Goal: Register for event/course

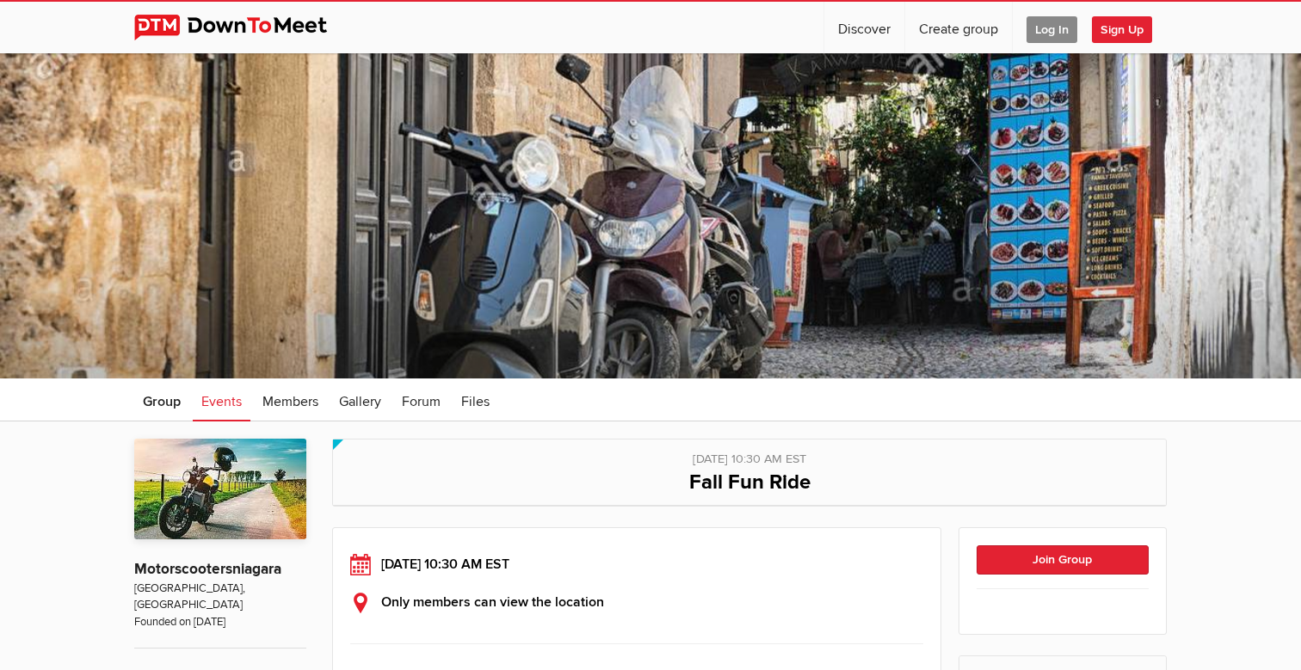
click at [1053, 28] on span "Log In" at bounding box center [1052, 29] width 51 height 27
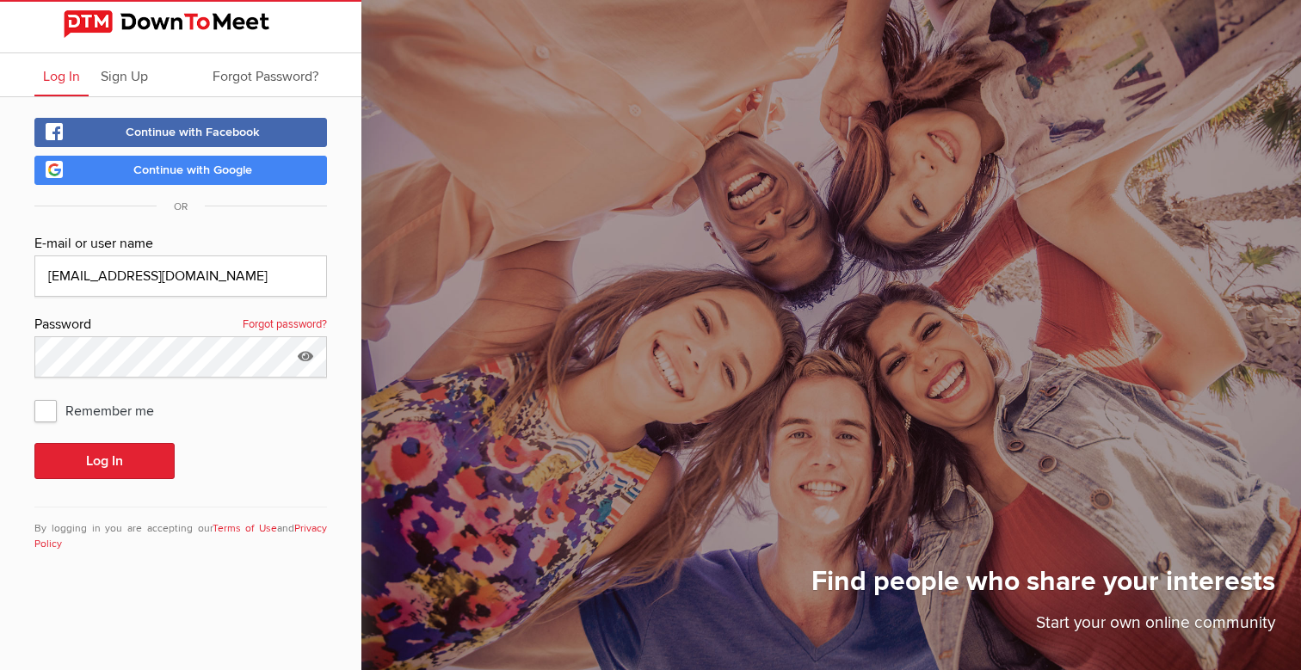
type input "[EMAIL_ADDRESS][DOMAIN_NAME]"
click at [41, 404] on span "Remember me" at bounding box center [102, 410] width 137 height 31
click at [34, 395] on input "Remember me" at bounding box center [34, 394] width 1 height 1
checkbox input "true"
click at [97, 463] on button "Log In" at bounding box center [104, 461] width 140 height 36
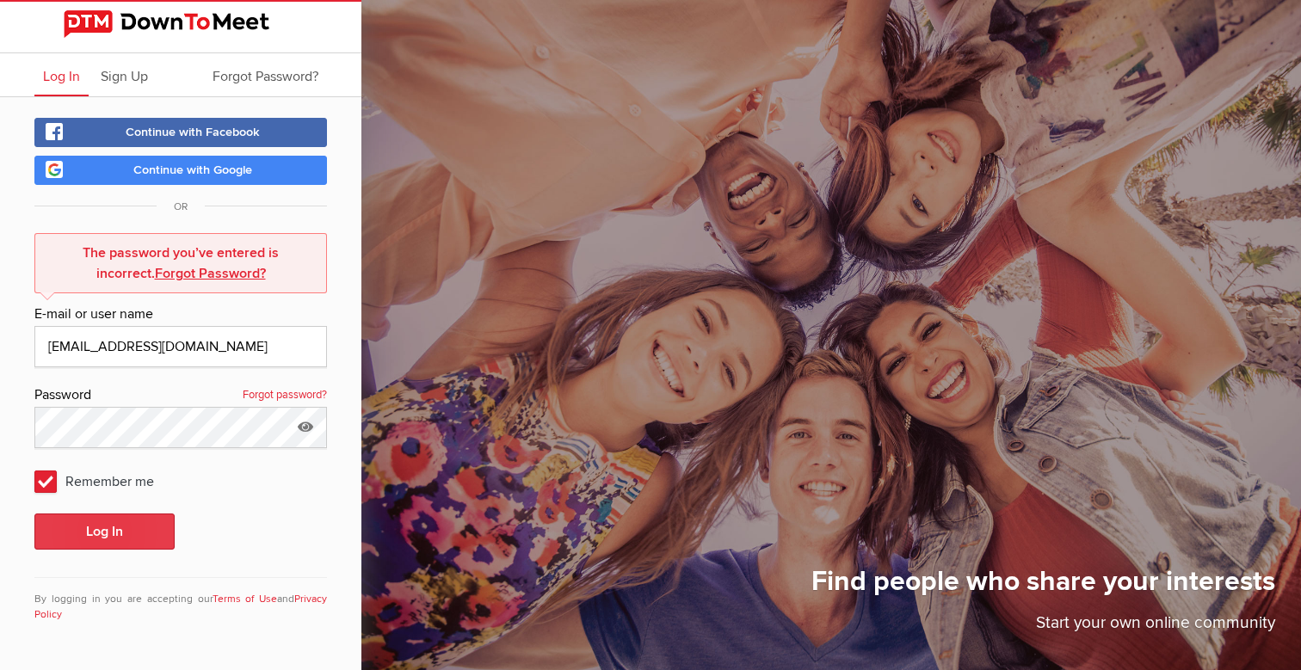
click at [97, 528] on button "Log In" at bounding box center [104, 532] width 140 height 36
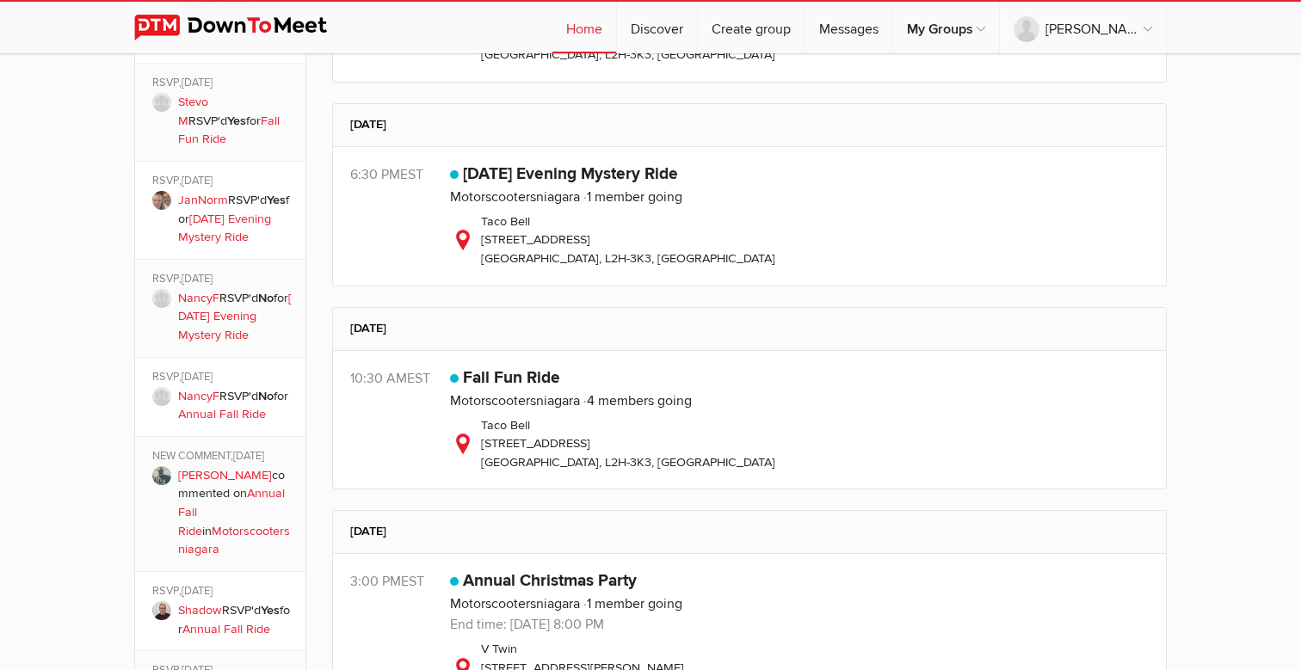
scroll to position [1160, 0]
click at [503, 166] on link "[DATE] Evening Mystery Ride" at bounding box center [570, 172] width 215 height 21
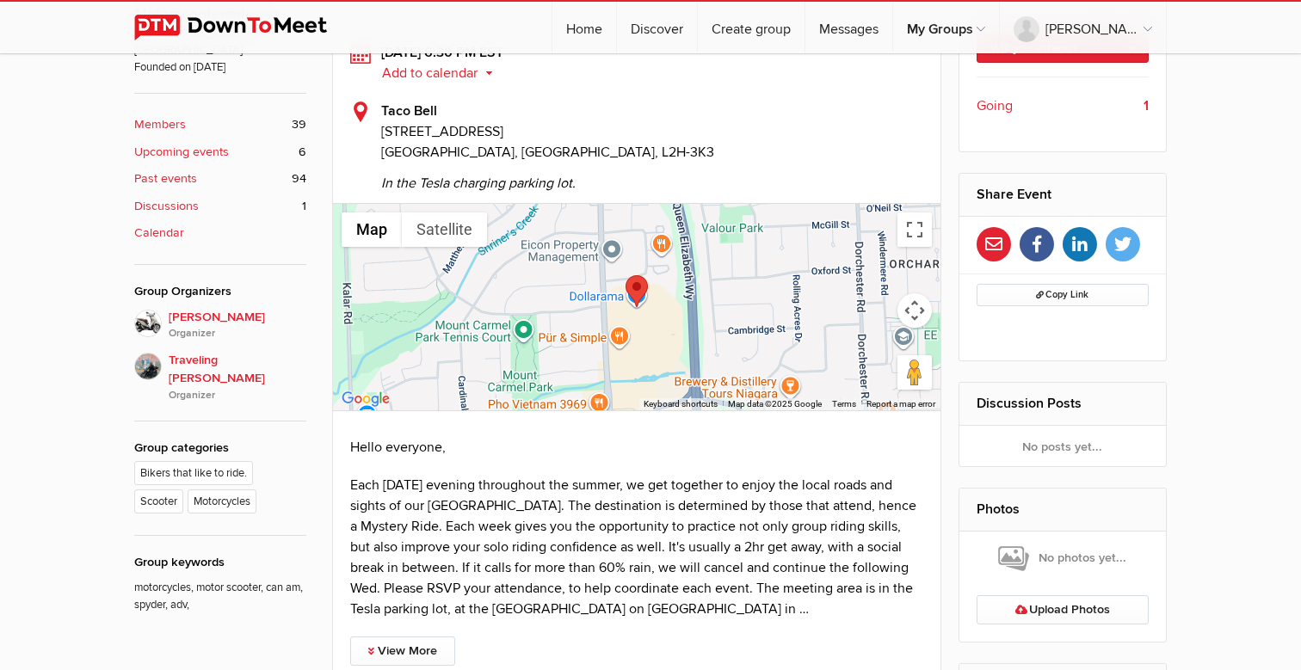
scroll to position [435, 0]
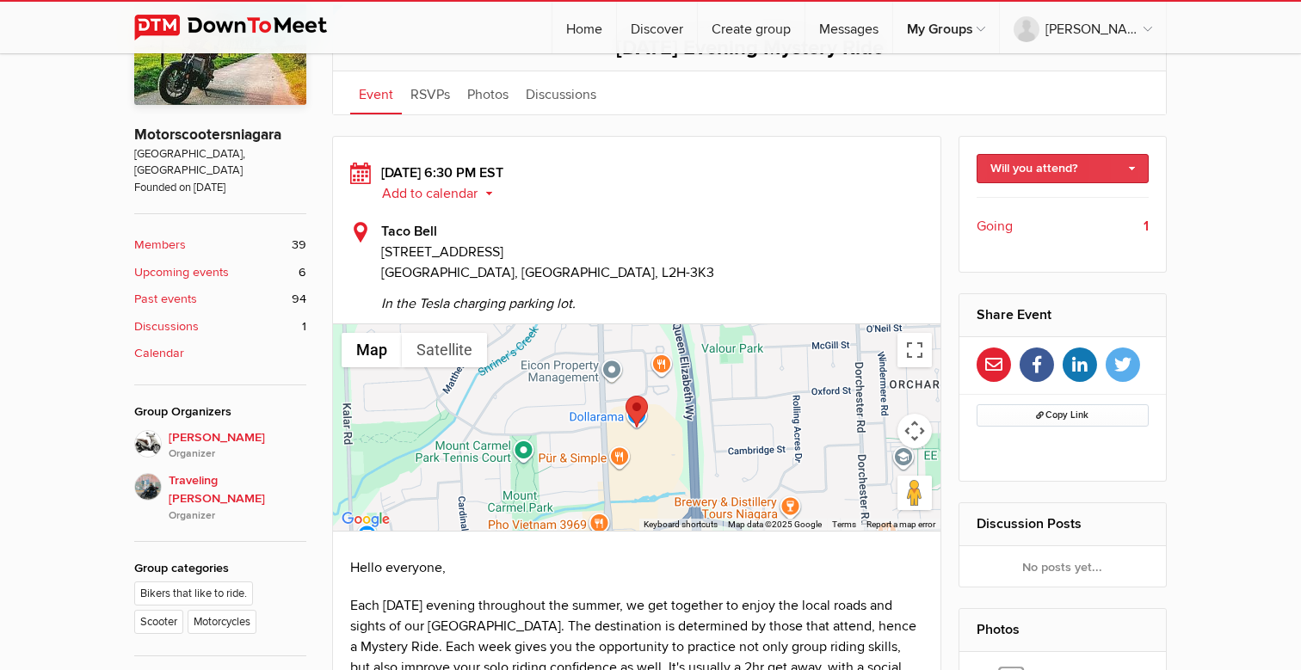
click at [1064, 167] on link "Will you attend?" at bounding box center [1063, 168] width 173 height 29
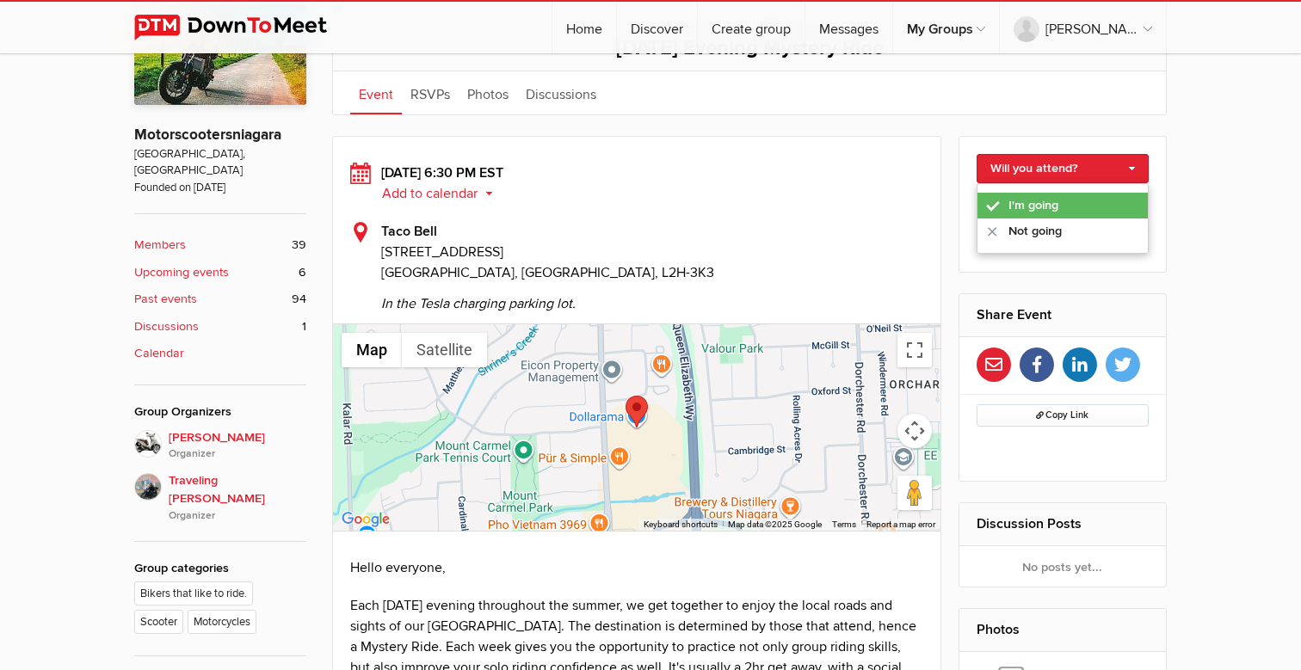
click at [1044, 198] on link "I'm going" at bounding box center [1063, 206] width 171 height 26
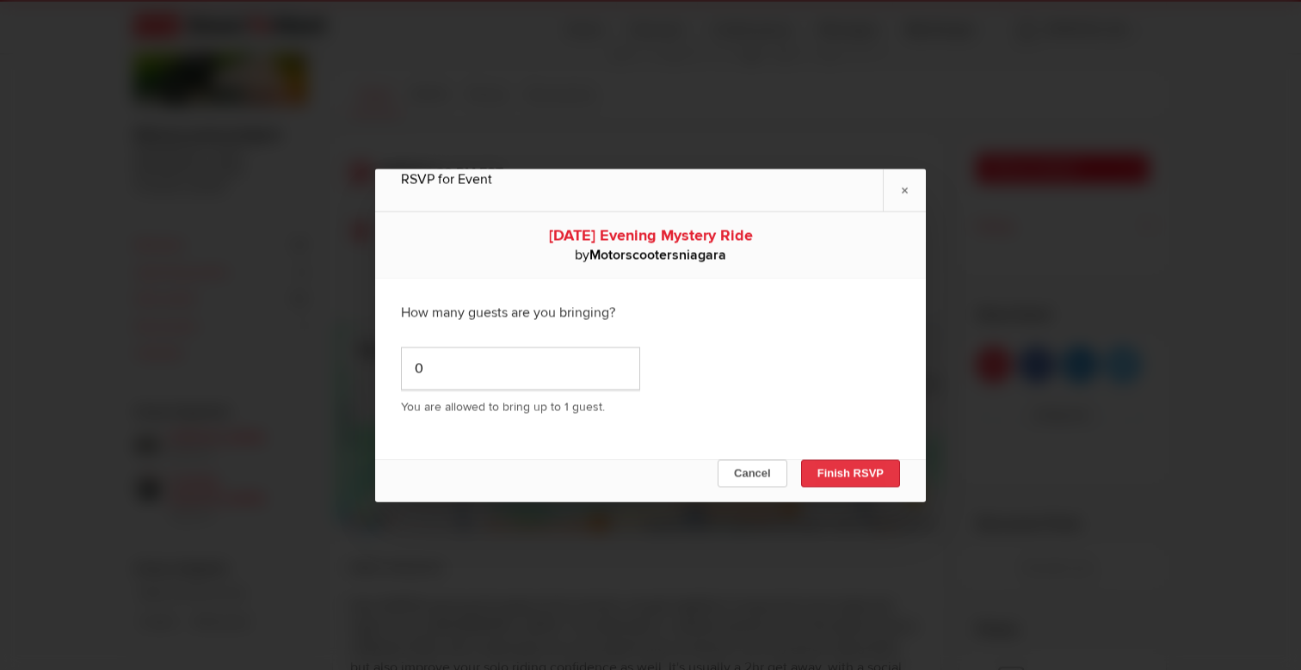
click at [837, 473] on button "Finish RSVP" at bounding box center [850, 474] width 99 height 28
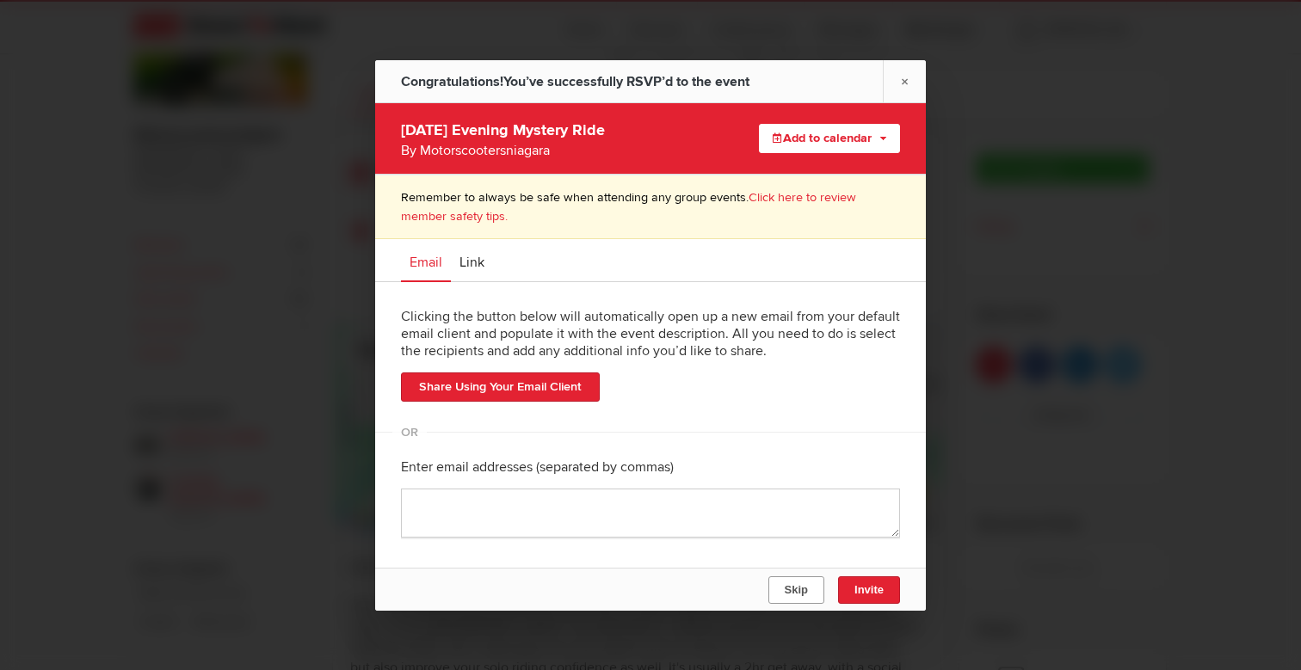
click at [793, 587] on span "Skip" at bounding box center [796, 590] width 23 height 13
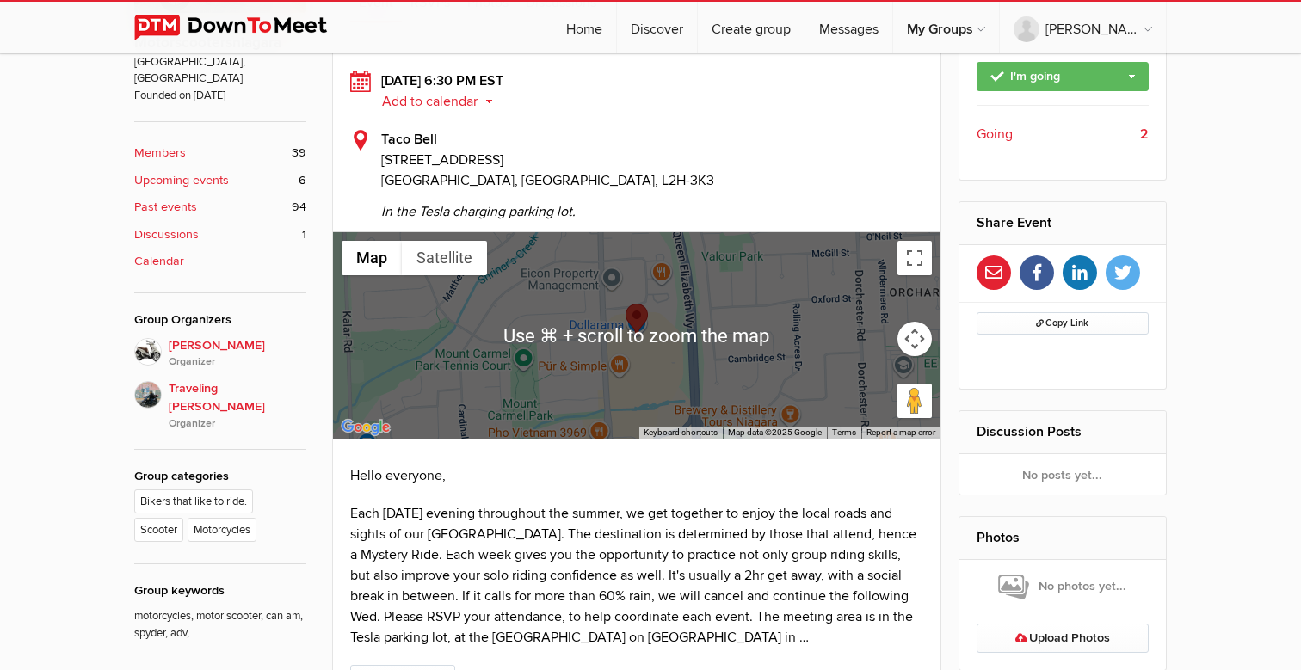
scroll to position [528, 0]
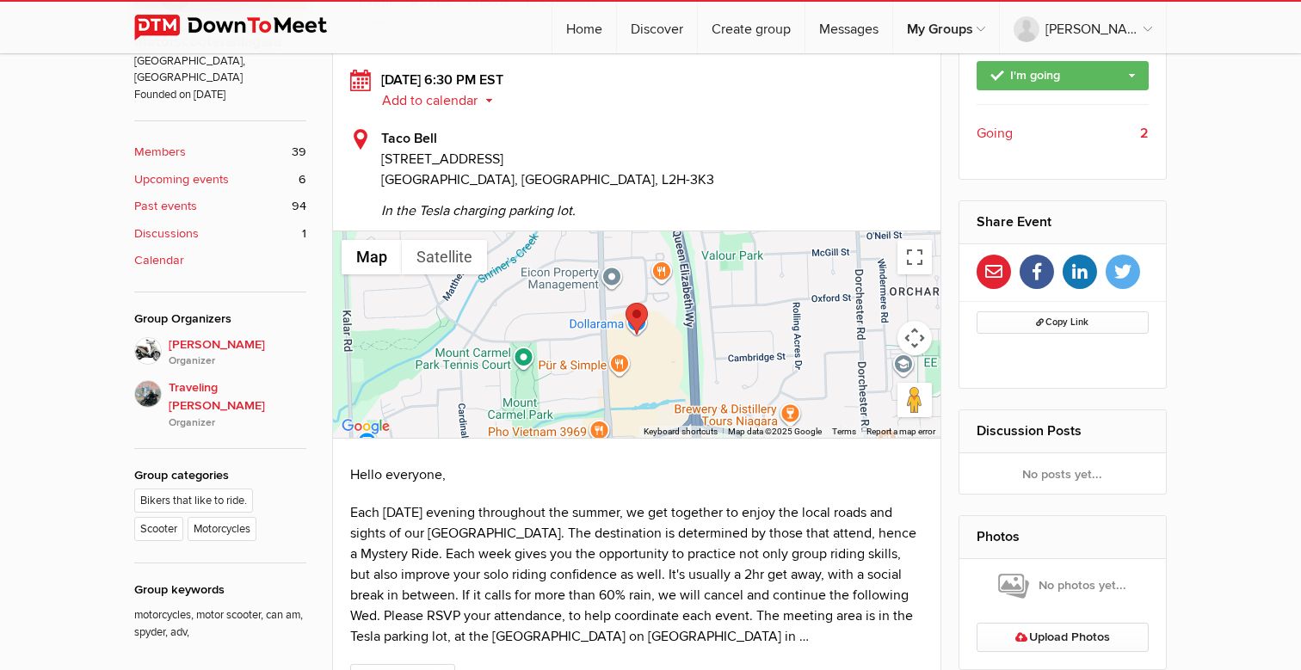
click at [186, 170] on b "Upcoming events" at bounding box center [181, 179] width 95 height 19
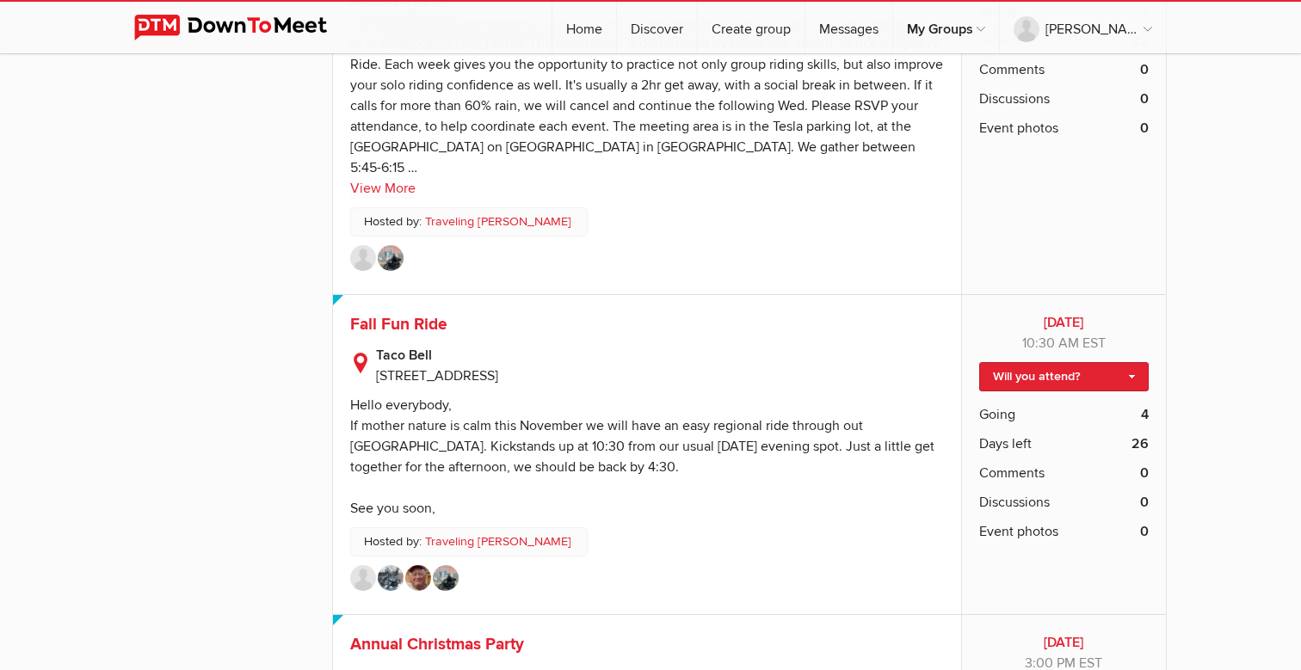
scroll to position [1866, 0]
click at [1042, 362] on link "Will you attend?" at bounding box center [1064, 376] width 170 height 29
click at [1031, 401] on link "I'm going" at bounding box center [1064, 414] width 168 height 26
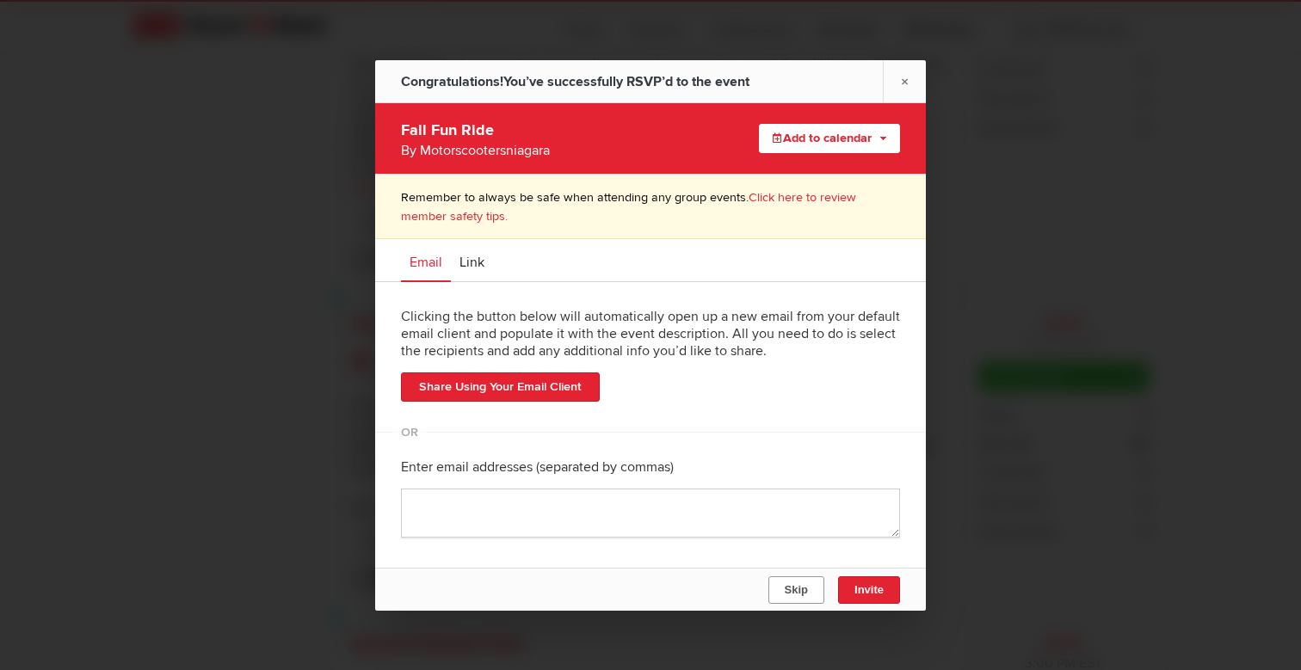
click at [800, 590] on span "Skip" at bounding box center [796, 590] width 23 height 13
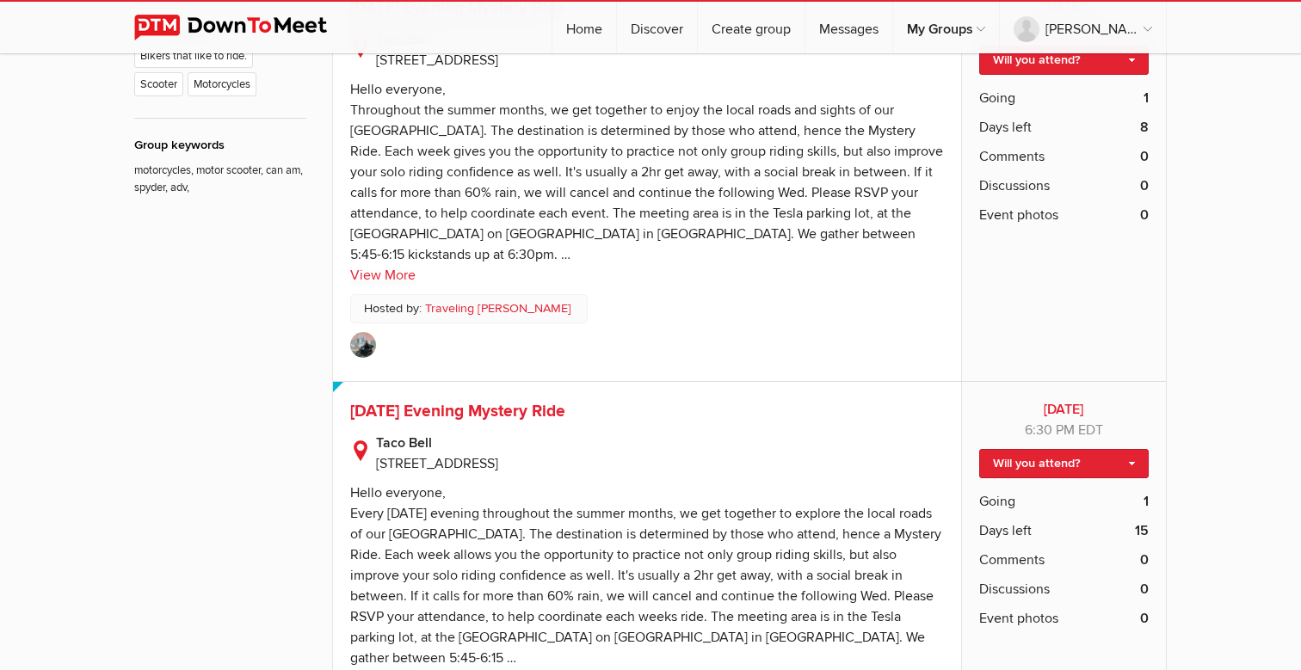
scroll to position [950, 0]
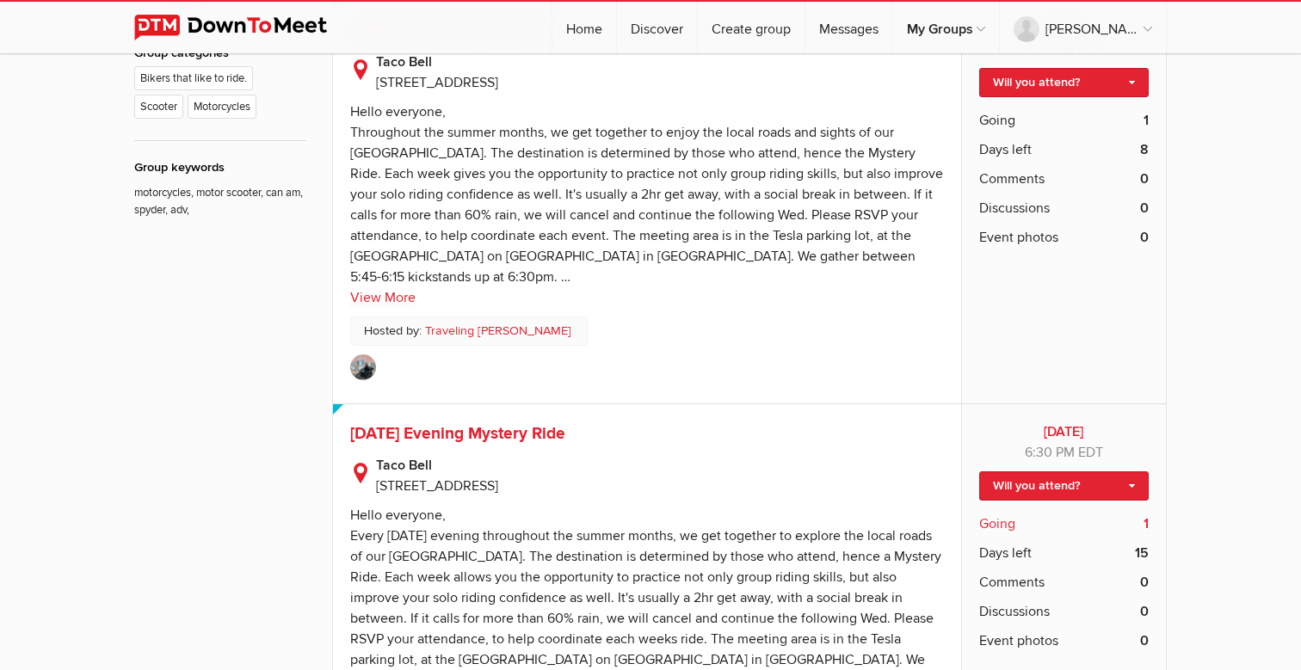
click at [1003, 514] on span "Going" at bounding box center [997, 524] width 36 height 21
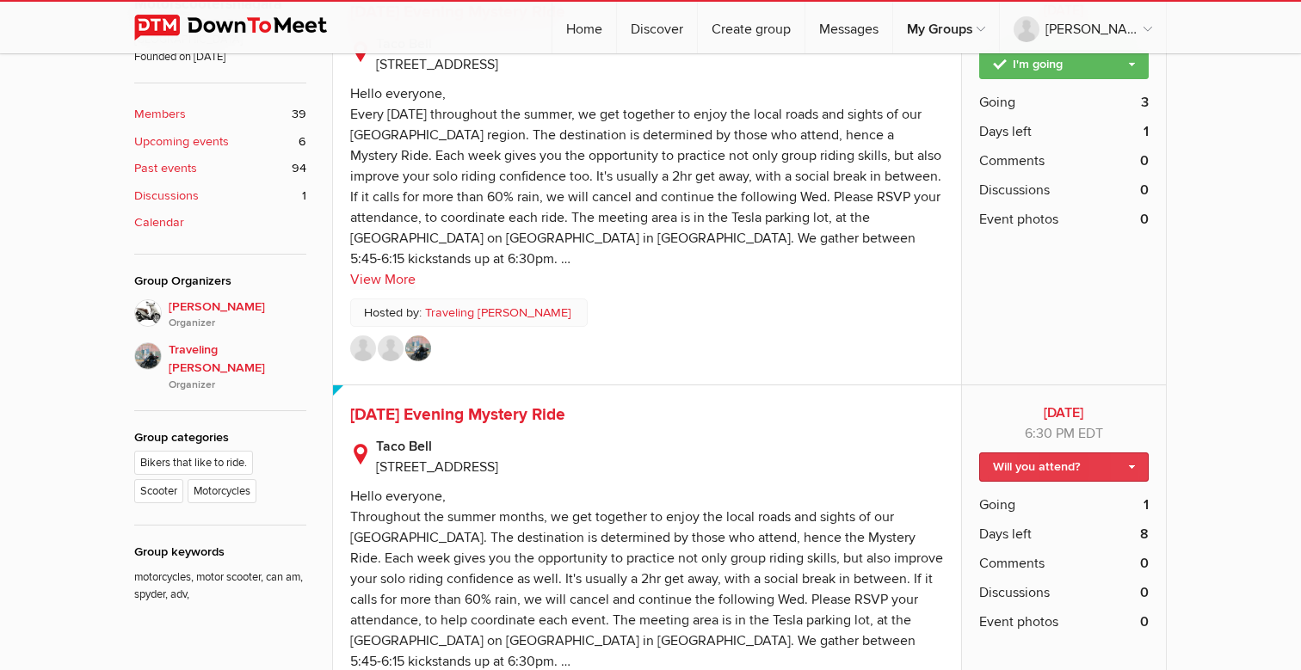
scroll to position [585, 0]
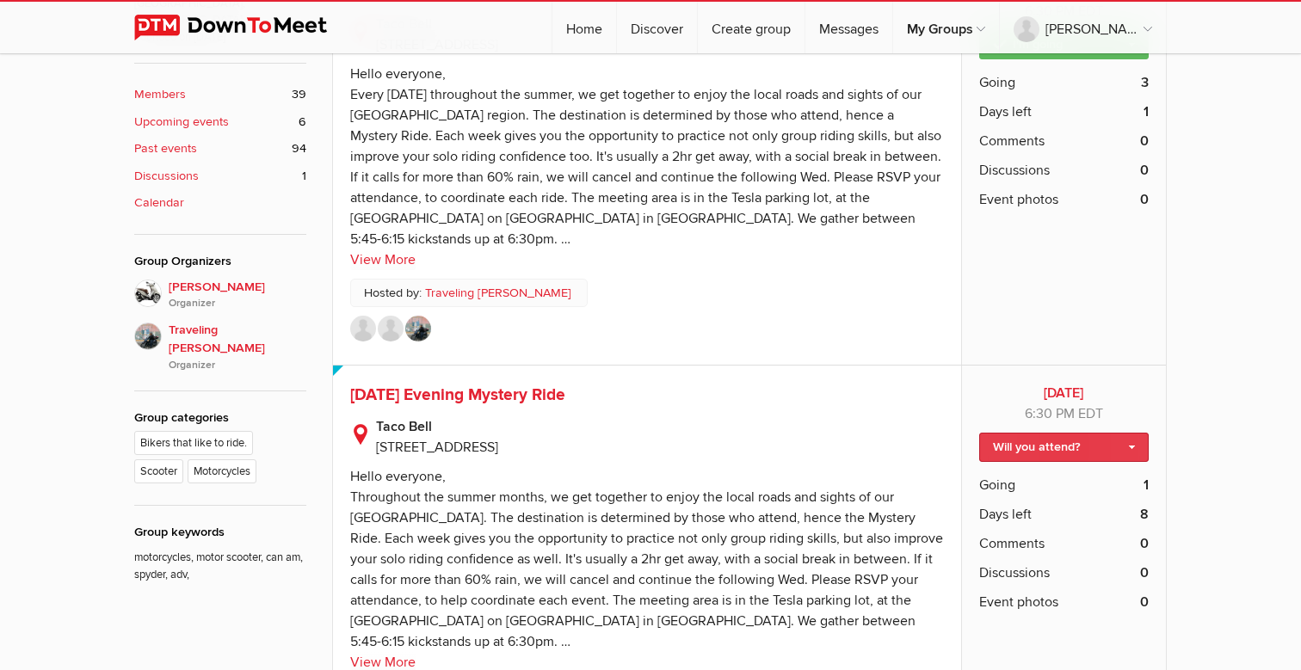
click at [1047, 433] on link "Will you attend?" at bounding box center [1064, 447] width 170 height 29
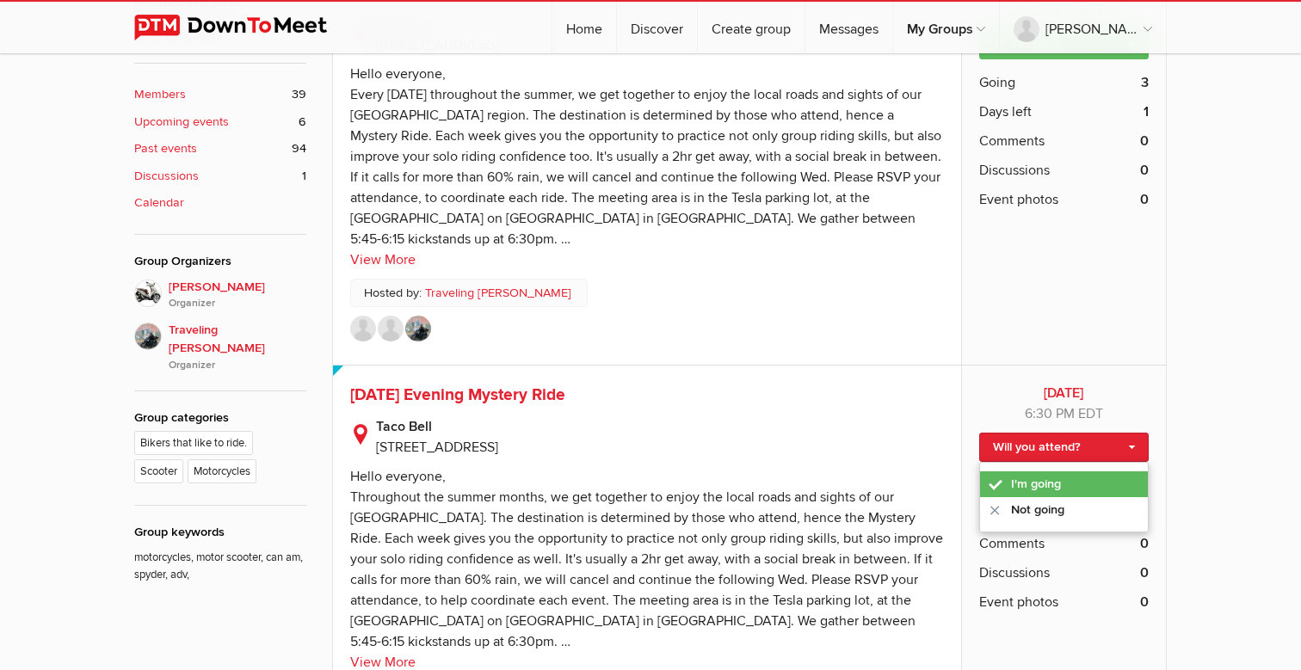
click at [1028, 472] on link "I'm going" at bounding box center [1064, 485] width 168 height 26
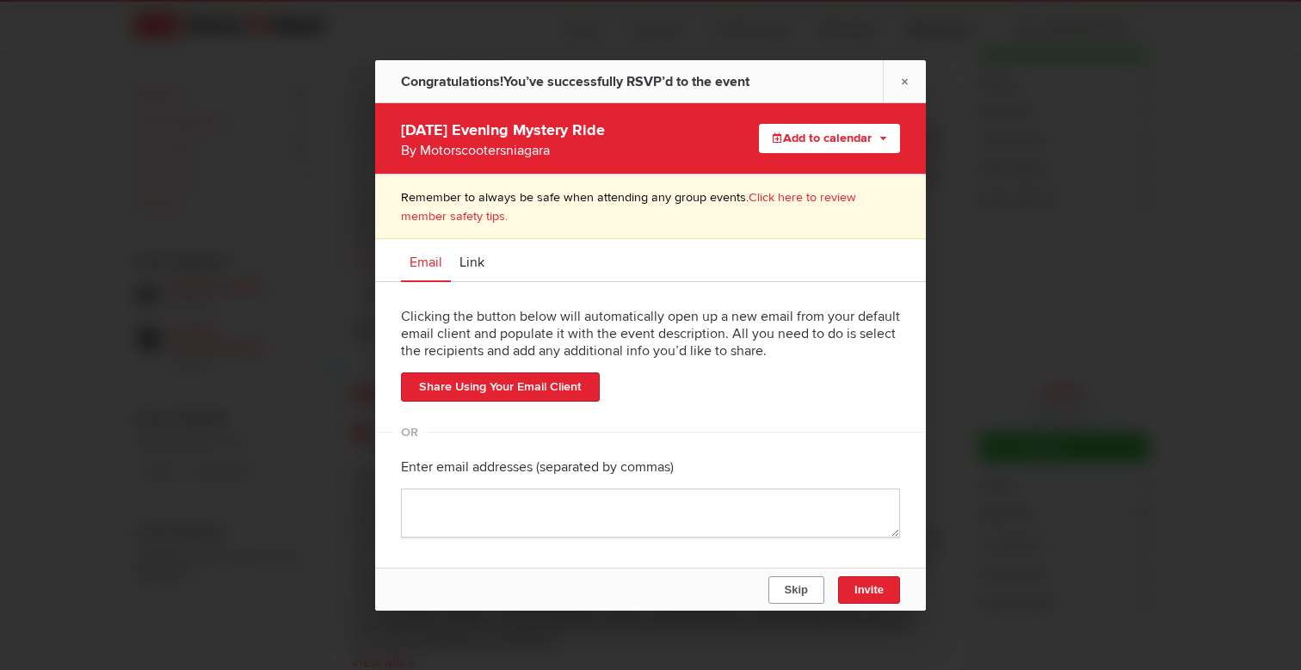
click at [809, 593] on button "Skip" at bounding box center [797, 591] width 56 height 28
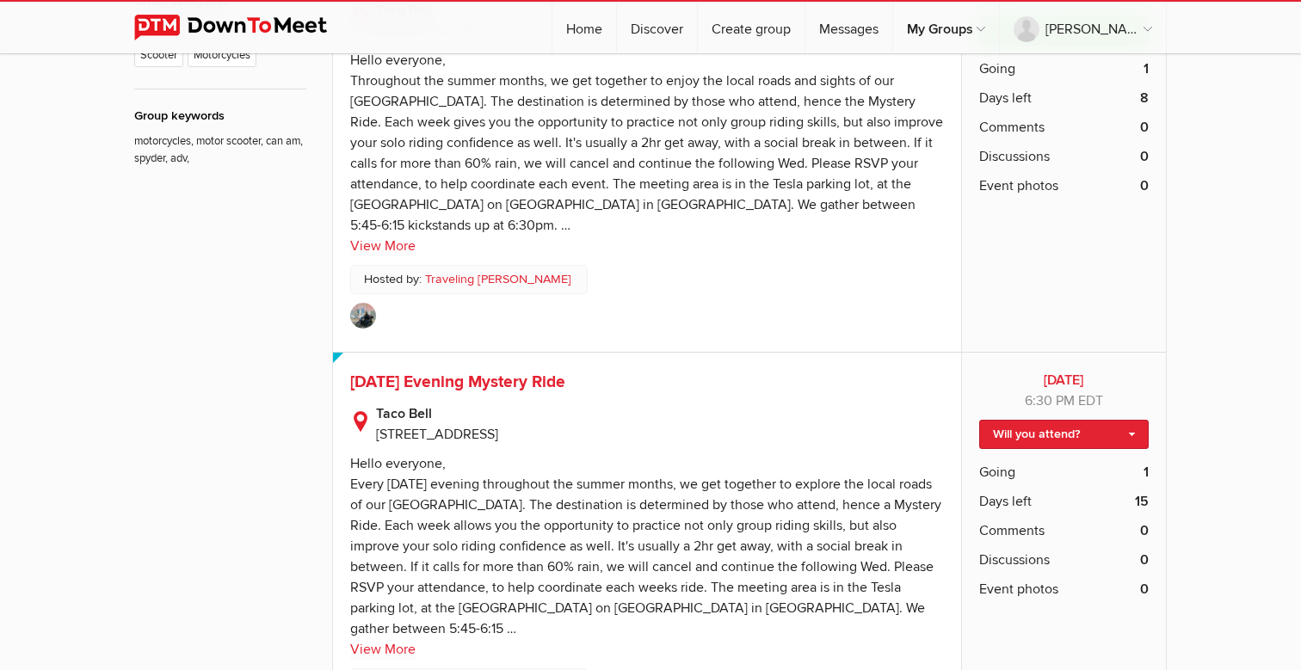
scroll to position [1003, 0]
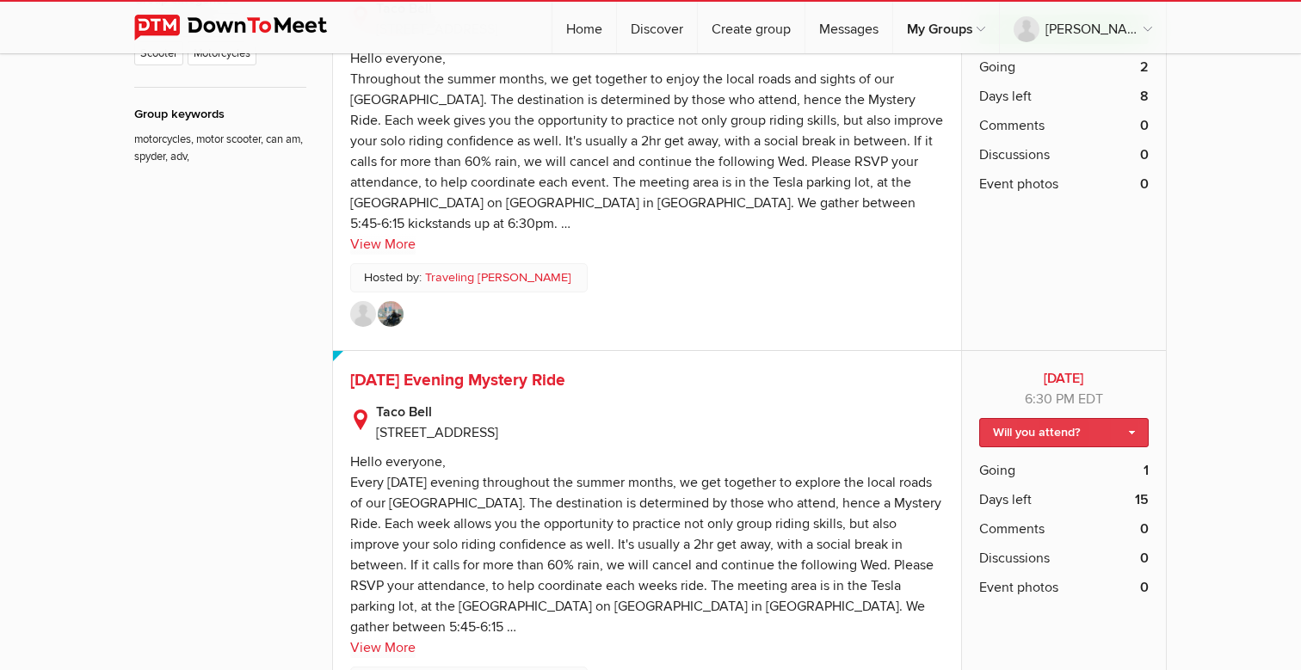
click at [1025, 418] on link "Will you attend?" at bounding box center [1064, 432] width 170 height 29
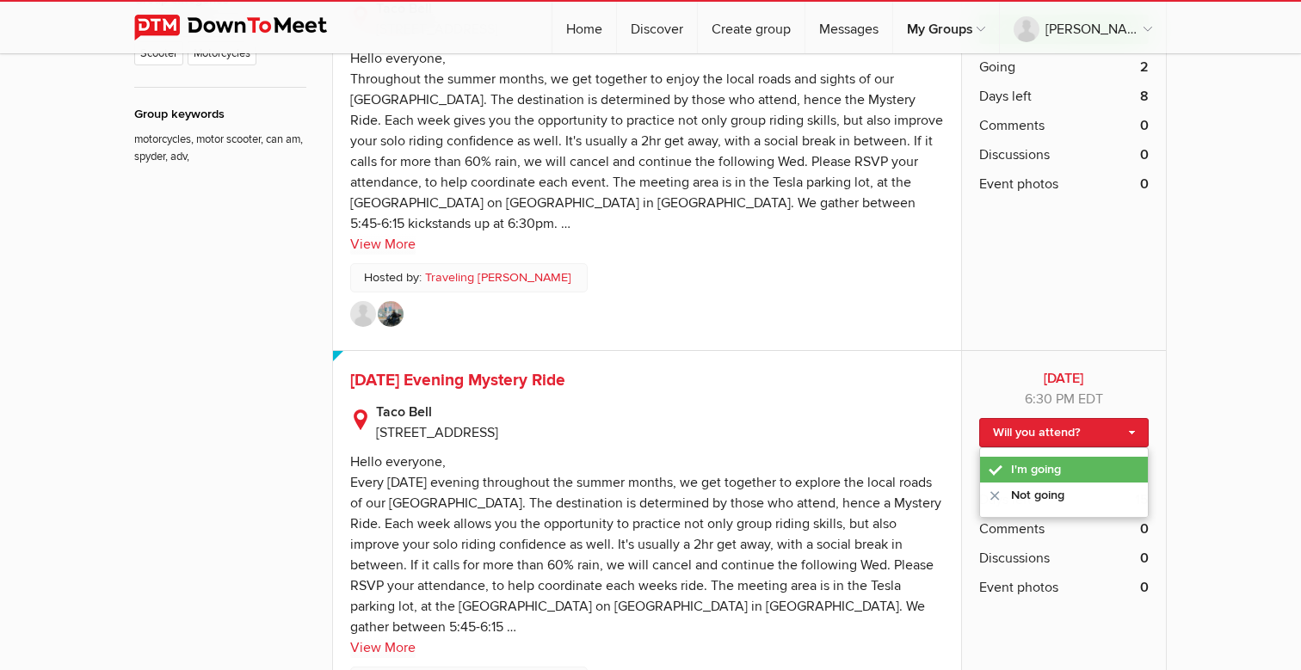
click at [1023, 457] on link "I'm going" at bounding box center [1064, 470] width 168 height 26
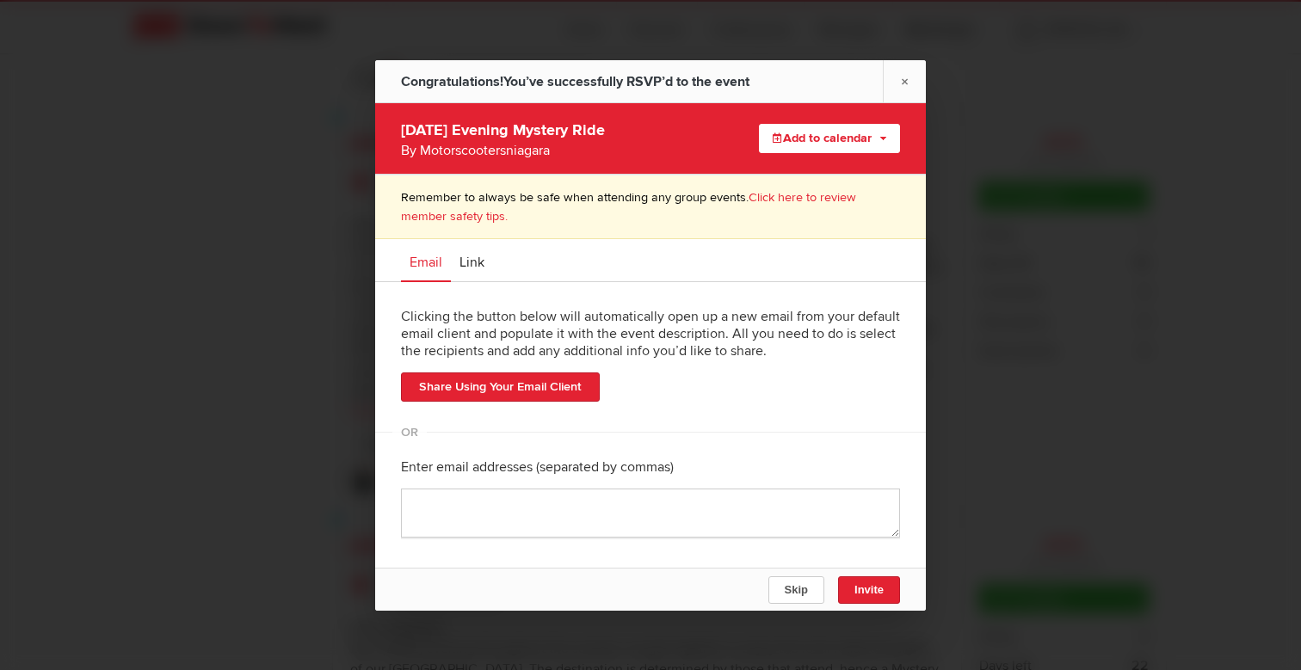
scroll to position [1244, 0]
click at [795, 584] on span "Skip" at bounding box center [796, 590] width 23 height 13
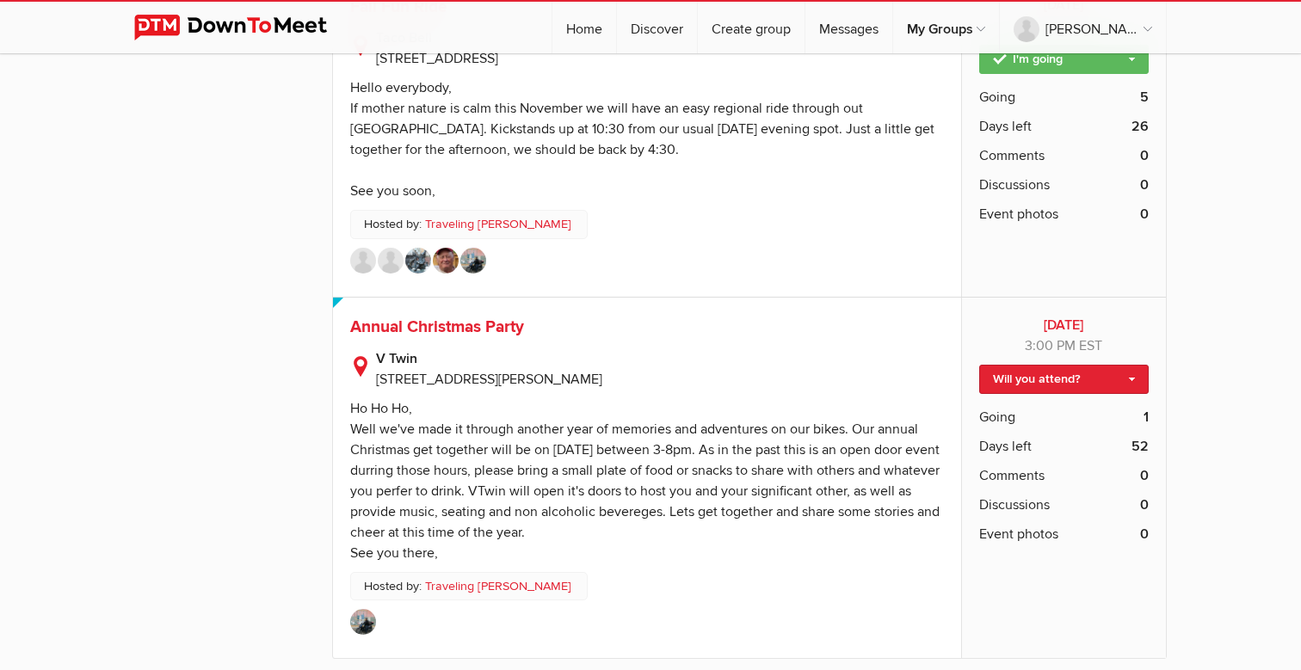
scroll to position [2190, 0]
